Goal: Find specific page/section: Find specific page/section

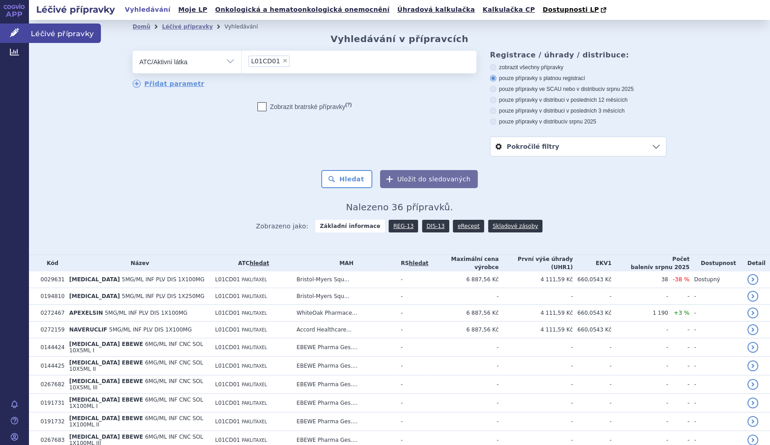
scroll to position [461, 0]
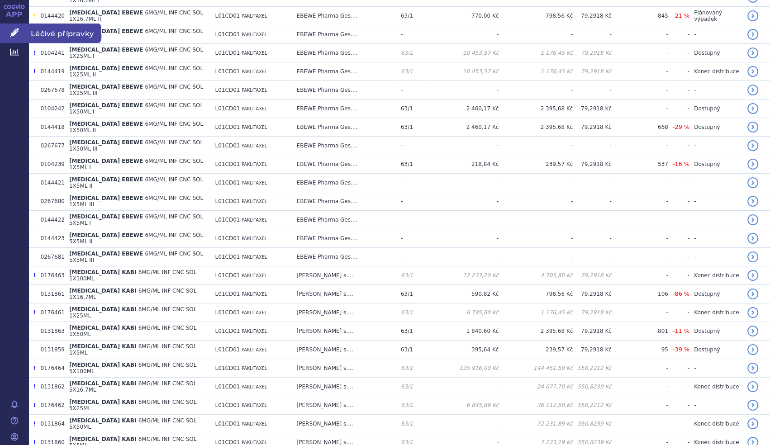
click at [16, 31] on icon at bounding box center [14, 32] width 9 height 9
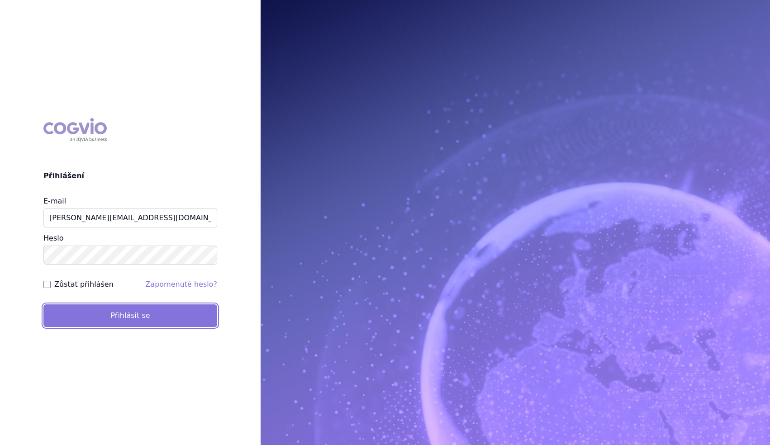
click at [126, 320] on button "Přihlásit se" at bounding box center [130, 315] width 174 height 23
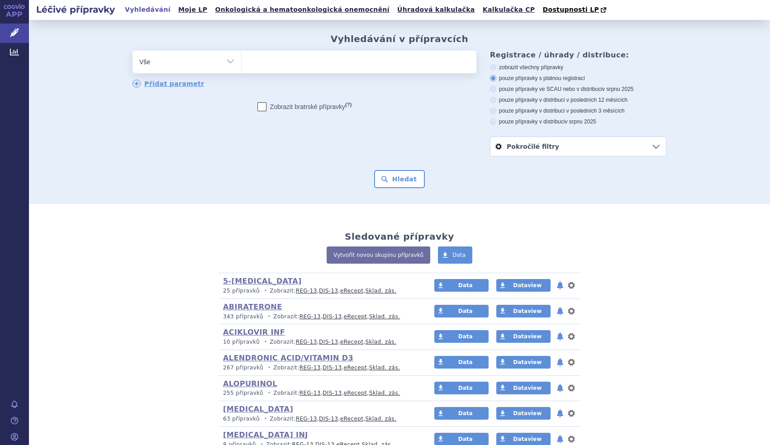
click at [225, 63] on select "Vše Přípravek/SUKL kód MAH VPOIS ATC/Aktivní látka Léková forma Síla" at bounding box center [187, 61] width 109 height 20
select select "filter-atc-group"
click at [133, 51] on select "Vše Přípravek/SUKL kód MAH VPOIS ATC/Aktivní látka Léková forma Síla" at bounding box center [187, 61] width 109 height 20
click at [291, 56] on ul at bounding box center [359, 60] width 235 height 19
click at [242, 56] on select at bounding box center [241, 61] width 0 height 23
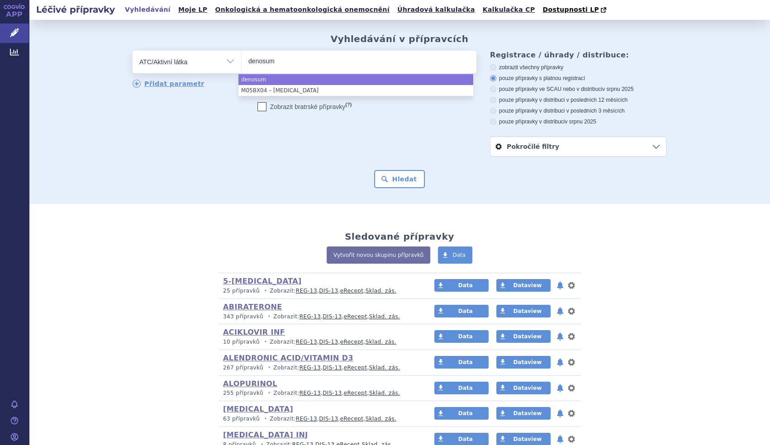
type input "denosum"
select select "denosum"
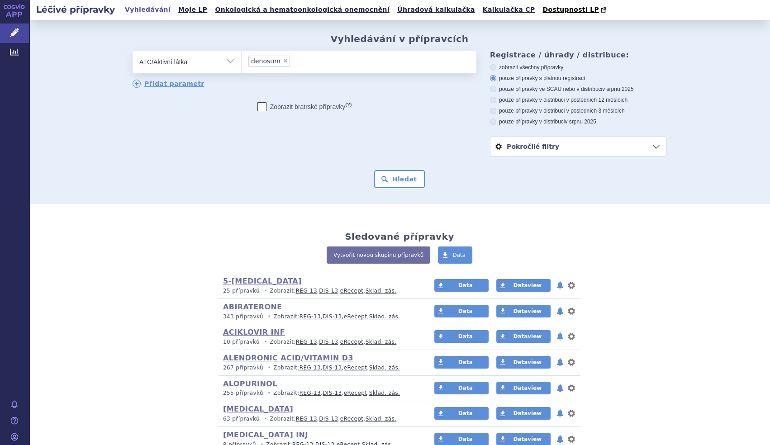
click at [277, 66] on li "× denosum" at bounding box center [269, 61] width 42 height 11
click at [242, 66] on select "denosum" at bounding box center [241, 61] width 0 height 23
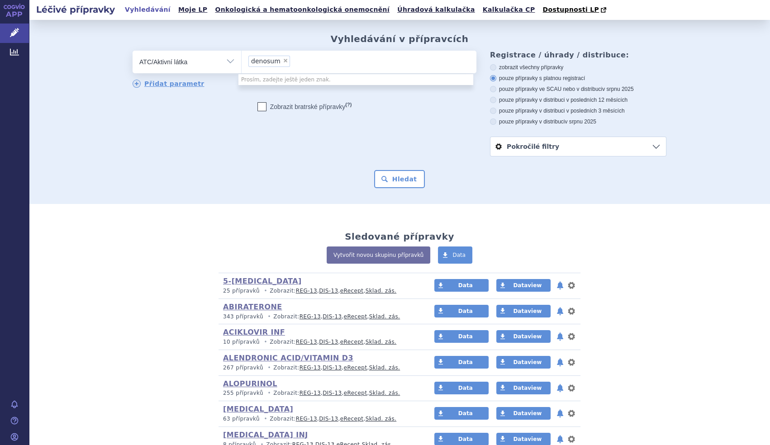
click at [283, 62] on span "×" at bounding box center [285, 60] width 5 height 5
click at [242, 62] on select "denosum" at bounding box center [241, 61] width 0 height 23
select select
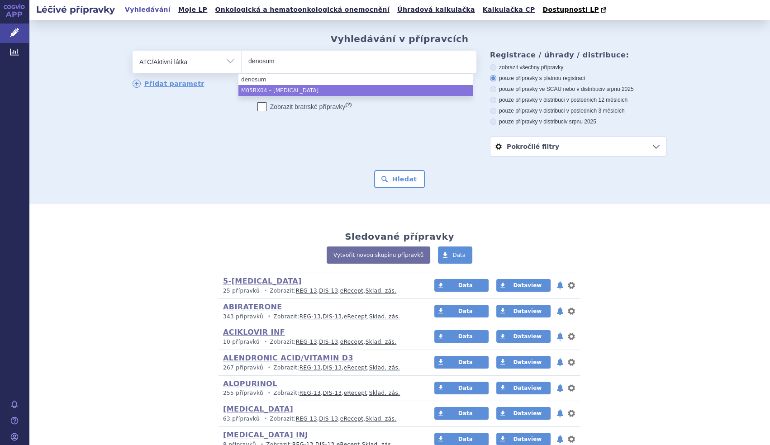
type input "denosum"
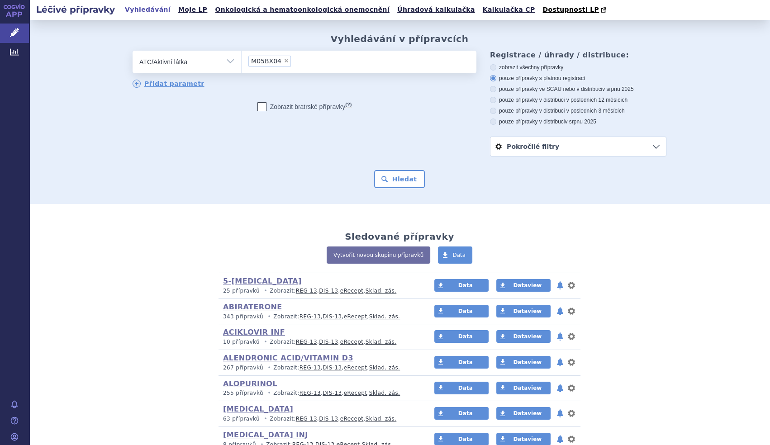
select select "M05BX04"
click at [403, 176] on button "Hledat" at bounding box center [399, 179] width 51 height 18
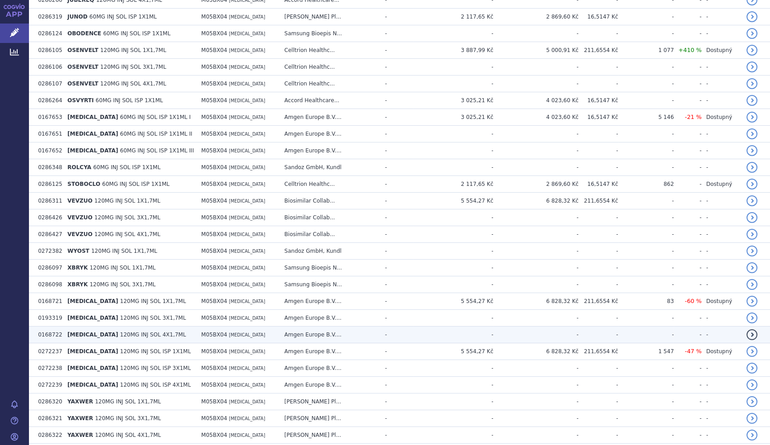
scroll to position [517, 0]
